Goal: Information Seeking & Learning: Learn about a topic

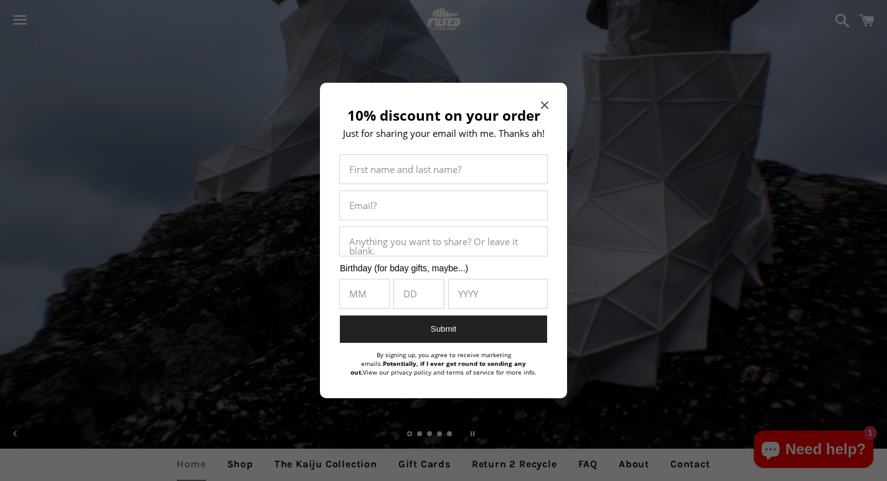
click at [417, 240] on input "10% discount on your order" at bounding box center [443, 241] width 207 height 29
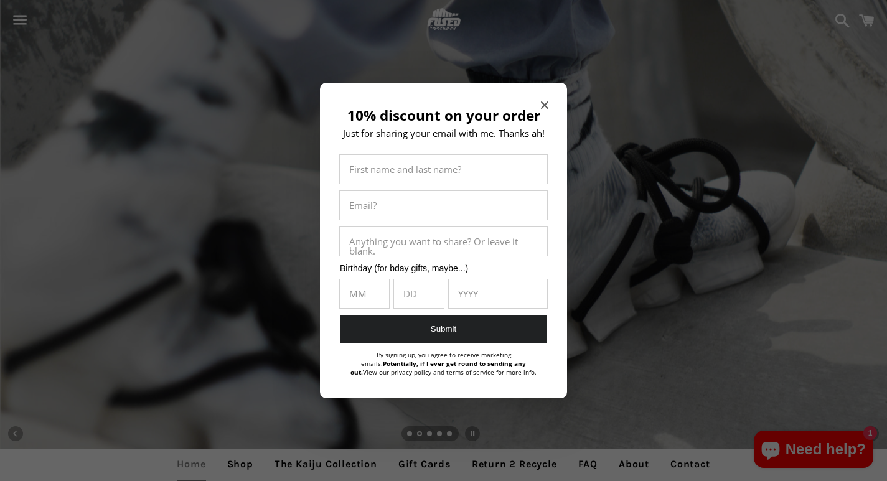
click at [121, 66] on div at bounding box center [443, 240] width 887 height 481
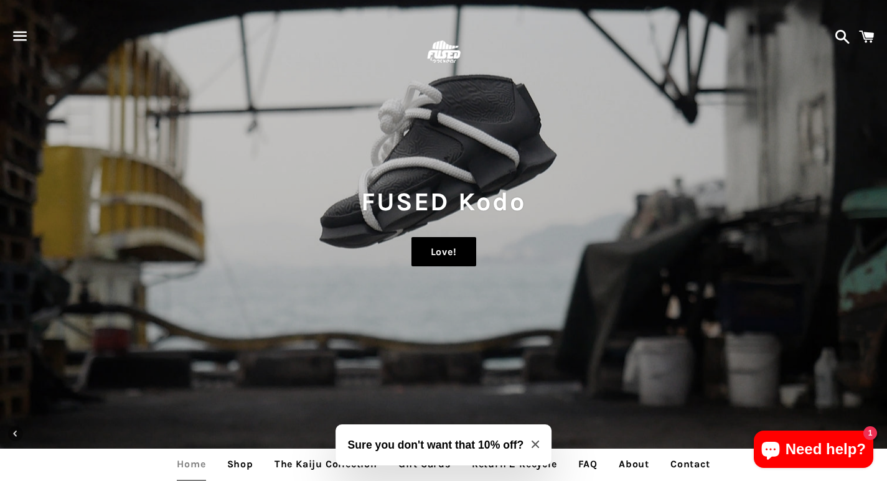
click at [419, 240] on link "Love!" at bounding box center [443, 252] width 65 height 30
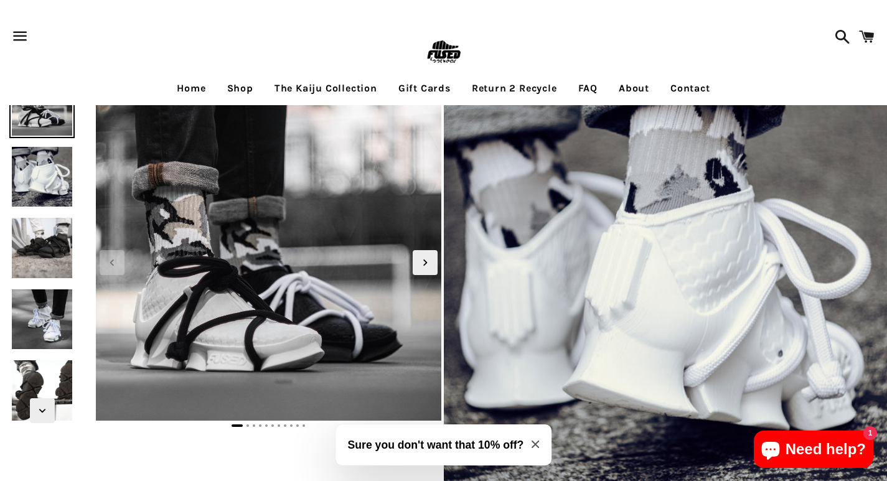
click at [473, 73] on link "Return 2 Recycle" at bounding box center [514, 88] width 104 height 31
